Goal: Task Accomplishment & Management: Manage account settings

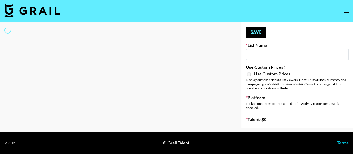
type input "Young T & Bugsy List"
select select "Song"
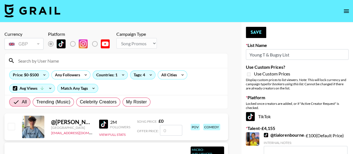
click at [35, 64] on input at bounding box center [120, 60] width 210 height 9
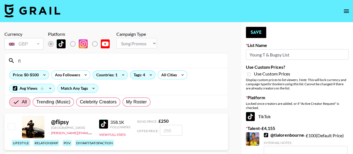
type input "f"
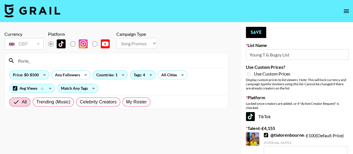
type input "florie_"
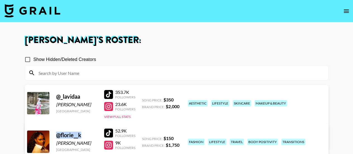
drag, startPoint x: 82, startPoint y: 134, endPoint x: 56, endPoint y: 135, distance: 26.0
click at [56, 135] on div "@ florie__k" at bounding box center [76, 134] width 41 height 7
copy div "@ florie__k"
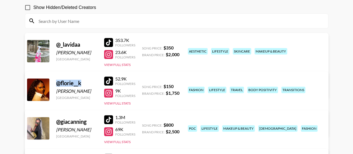
scroll to position [52, 0]
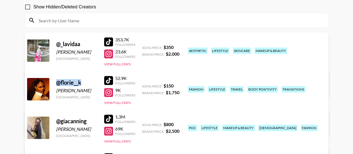
click at [179, 124] on link "View/Edit Details" at bounding box center [107, 127] width 144 height 6
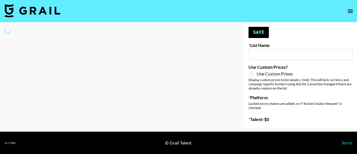
type input "Young T & Bugsy List"
select select "Song"
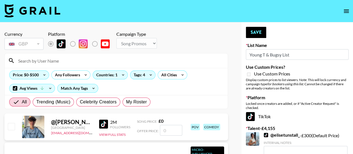
click at [80, 62] on input at bounding box center [120, 60] width 210 height 9
paste input "@florie__k"
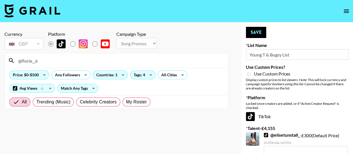
click at [11, 59] on icon at bounding box center [11, 60] width 7 height 7
click at [51, 62] on input "@florie__k" at bounding box center [120, 60] width 210 height 9
click at [38, 61] on input "@_lav" at bounding box center [120, 60] width 210 height 9
type input "@"
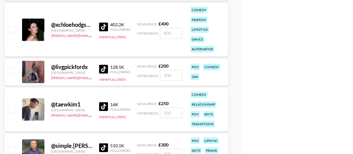
scroll to position [2525, 0]
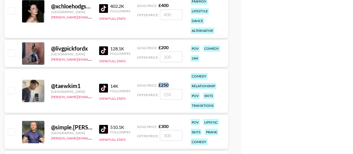
drag, startPoint x: 159, startPoint y: 85, endPoint x: 170, endPoint y: 86, distance: 11.1
click at [170, 86] on div "Song Price: £ 250" at bounding box center [159, 85] width 45 height 6
copy strong "£ 250"
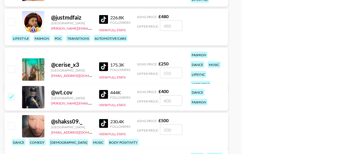
scroll to position [2670, 0]
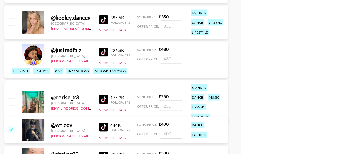
click at [9, 130] on input "checkbox" at bounding box center [11, 129] width 7 height 7
checkbox input "false"
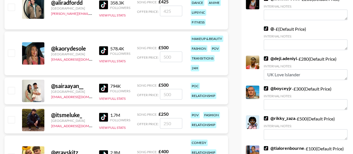
scroll to position [0, 0]
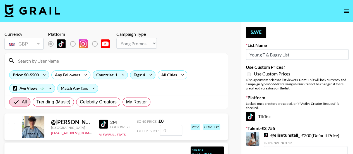
click at [60, 62] on input at bounding box center [120, 60] width 210 height 9
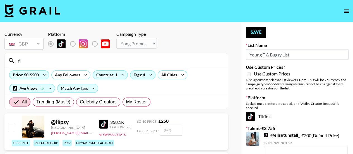
type input "f"
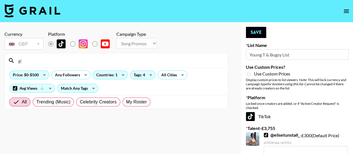
type input "g"
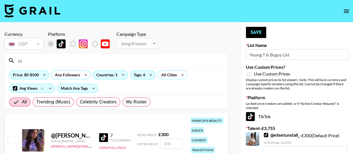
type input "n"
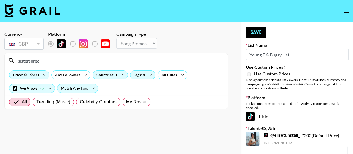
type input "sistershred"
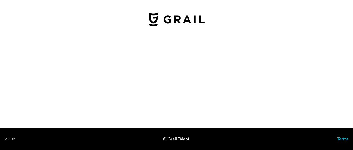
select select "USD"
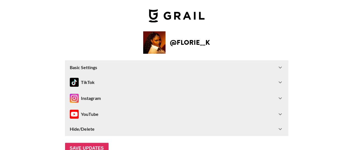
click at [283, 69] on icon at bounding box center [280, 67] width 7 height 7
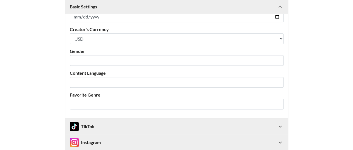
scroll to position [151, 0]
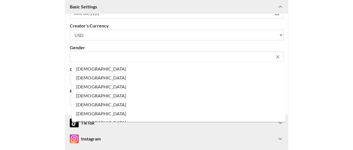
click at [126, 55] on input "text" at bounding box center [172, 57] width 199 height 6
click at [85, 69] on li "[DEMOGRAPHIC_DATA]" at bounding box center [179, 68] width 214 height 9
type input "[DEMOGRAPHIC_DATA]"
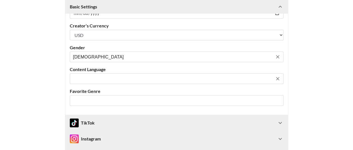
click at [246, 78] on input "text" at bounding box center [172, 78] width 199 height 6
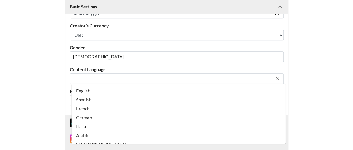
click at [211, 90] on li "English" at bounding box center [179, 90] width 214 height 9
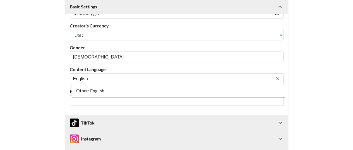
type input "English"
click at [312, 88] on main "@ florie__k Basic Settings Airtable ID: reczZ3g1uShEpV2gZ Manager(s) [PERSON_NA…" at bounding box center [176, 37] width 344 height 314
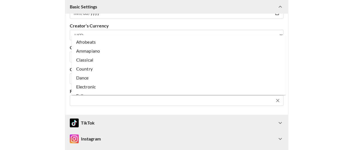
click at [269, 100] on input "text" at bounding box center [172, 100] width 199 height 6
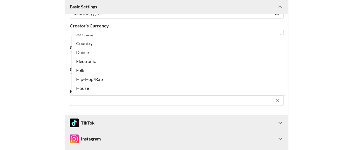
scroll to position [0, 0]
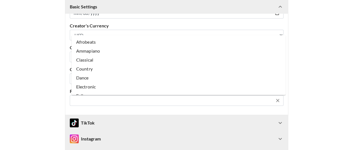
click at [174, 37] on li "Afrobeats" at bounding box center [179, 41] width 214 height 9
type input "Afrobeats"
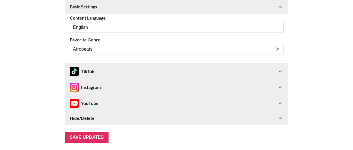
scroll to position [203, 0]
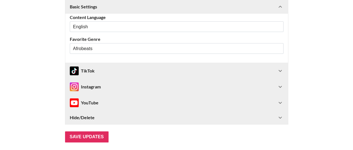
click at [282, 70] on icon at bounding box center [280, 70] width 7 height 7
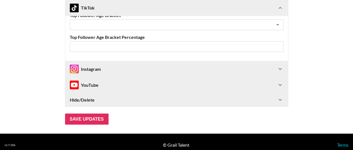
scroll to position [487, 0]
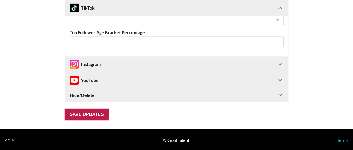
click at [86, 113] on input "Save Updates" at bounding box center [87, 113] width 44 height 11
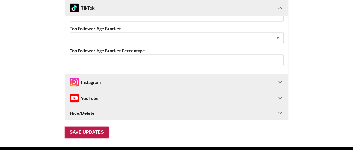
scroll to position [31, 0]
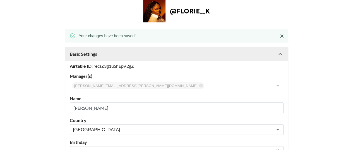
click at [282, 42] on div "Your changes have been saved!" at bounding box center [176, 35] width 223 height 13
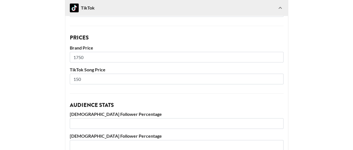
scroll to position [316, 0]
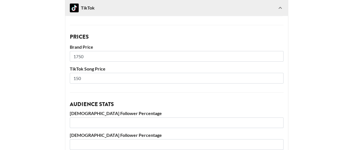
click at [75, 78] on input "150" at bounding box center [177, 78] width 214 height 11
click at [90, 77] on input "150" at bounding box center [177, 78] width 214 height 11
type input "1"
paste input "250"
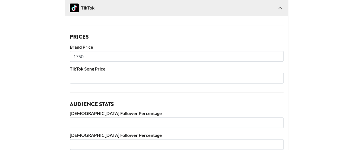
type input "250"
click at [90, 77] on input "250" at bounding box center [177, 78] width 214 height 11
type input "150"
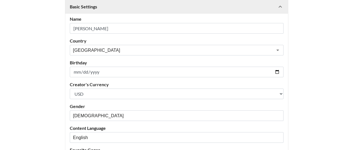
scroll to position [0, 0]
